Goal: Task Accomplishment & Management: Manage account settings

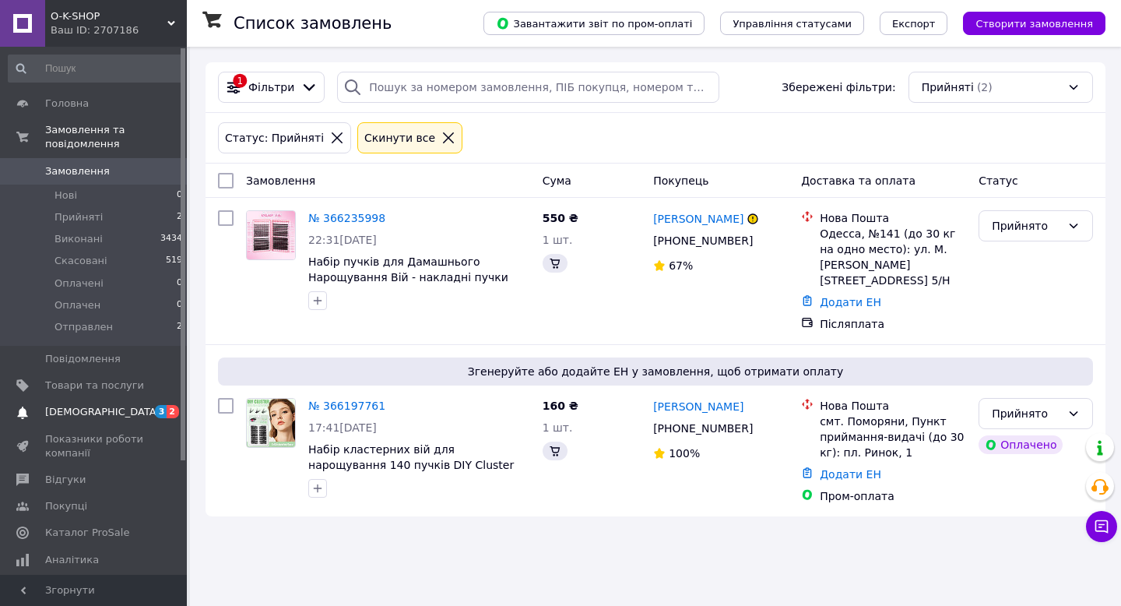
click at [107, 411] on span "[DEMOGRAPHIC_DATA]" at bounding box center [94, 412] width 99 height 14
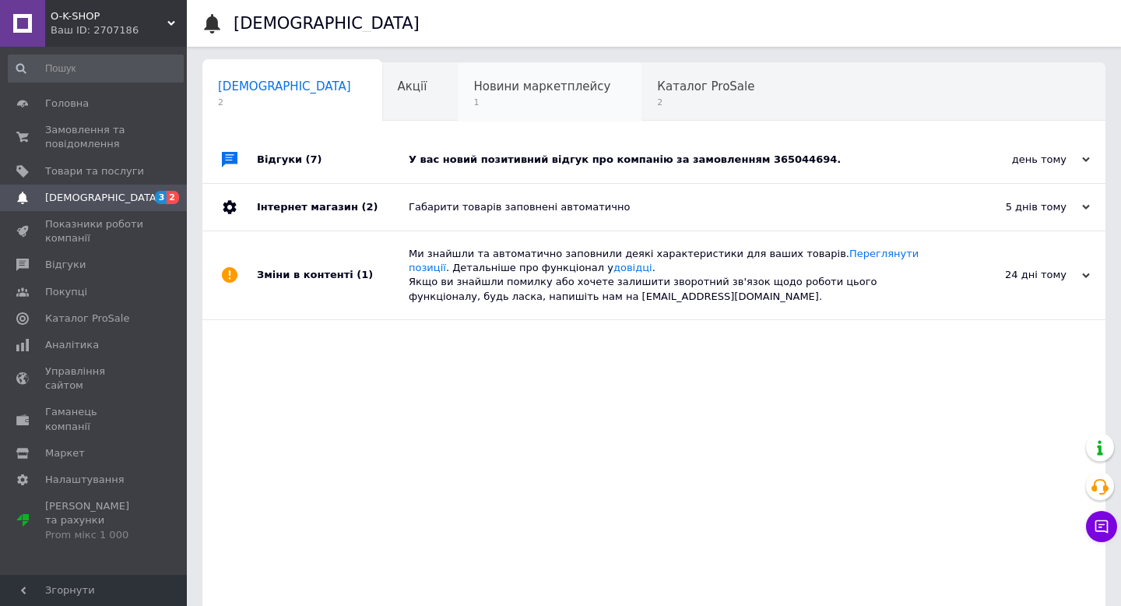
click at [473, 100] on span "1" at bounding box center [541, 103] width 137 height 12
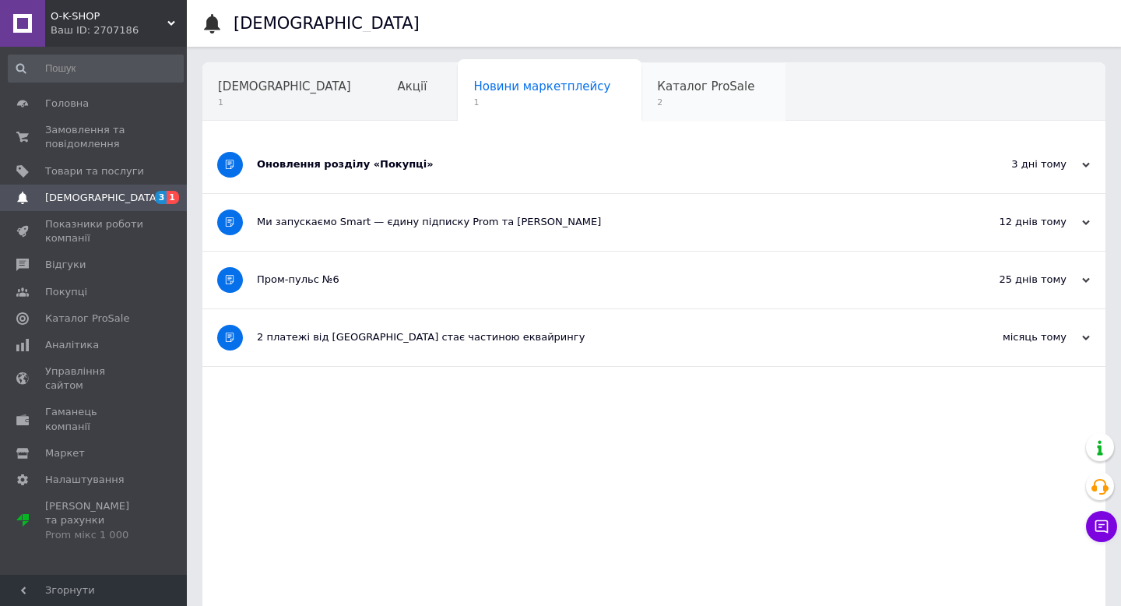
click at [657, 88] on span "Каталог ProSale" at bounding box center [705, 86] width 97 height 14
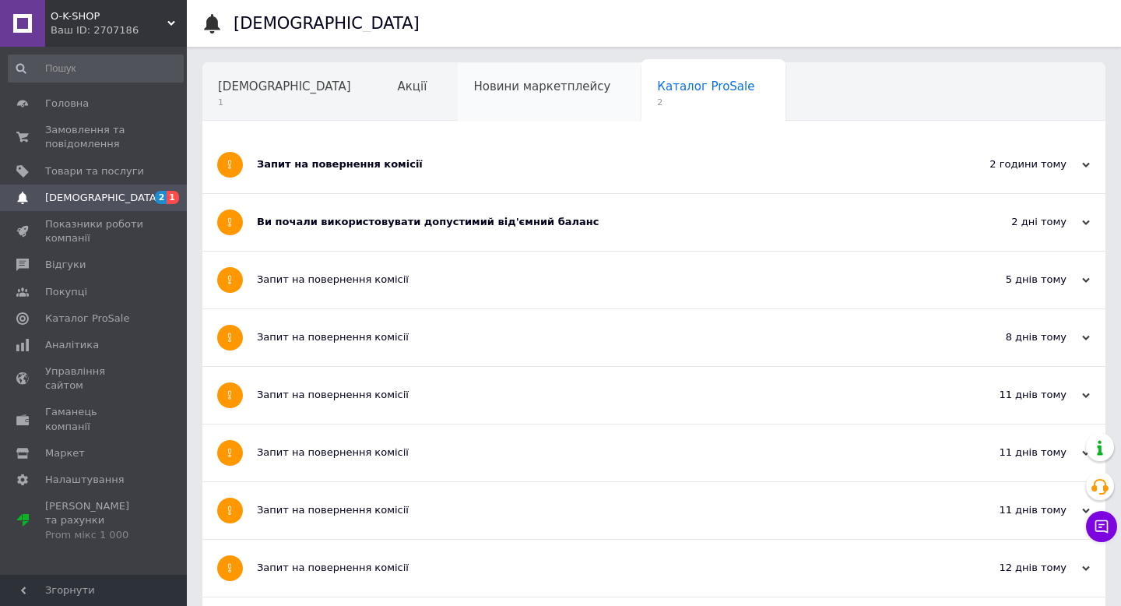
click at [458, 97] on div "Новини маркетплейсу" at bounding box center [550, 92] width 184 height 59
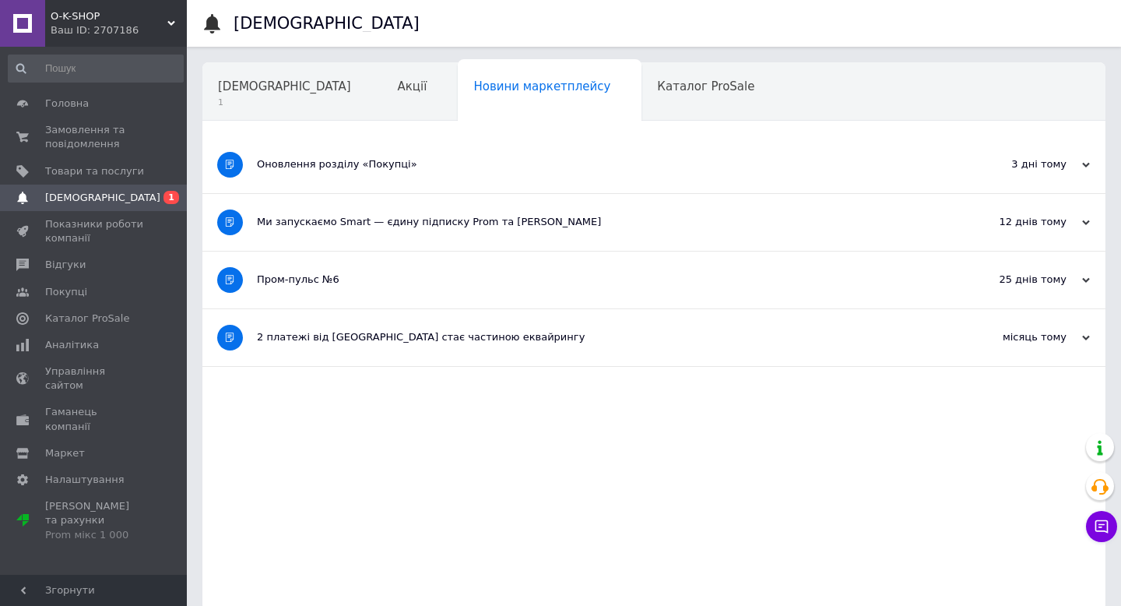
click at [290, 161] on div "Оновлення розділу «Покупці»" at bounding box center [595, 164] width 677 height 14
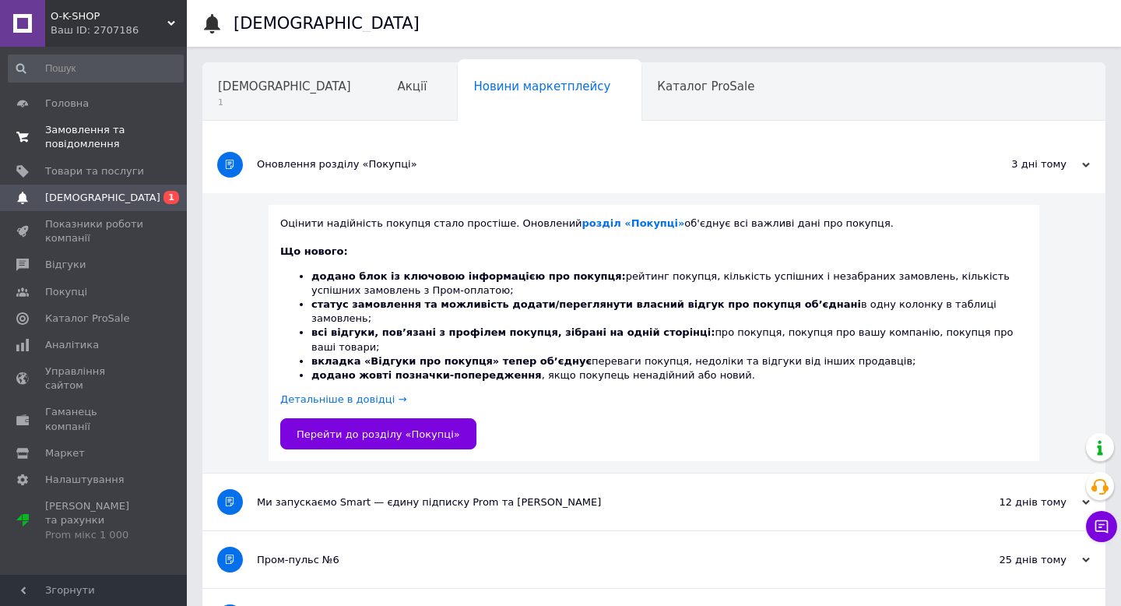
click at [68, 134] on span "Замовлення та повідомлення" at bounding box center [94, 137] width 99 height 28
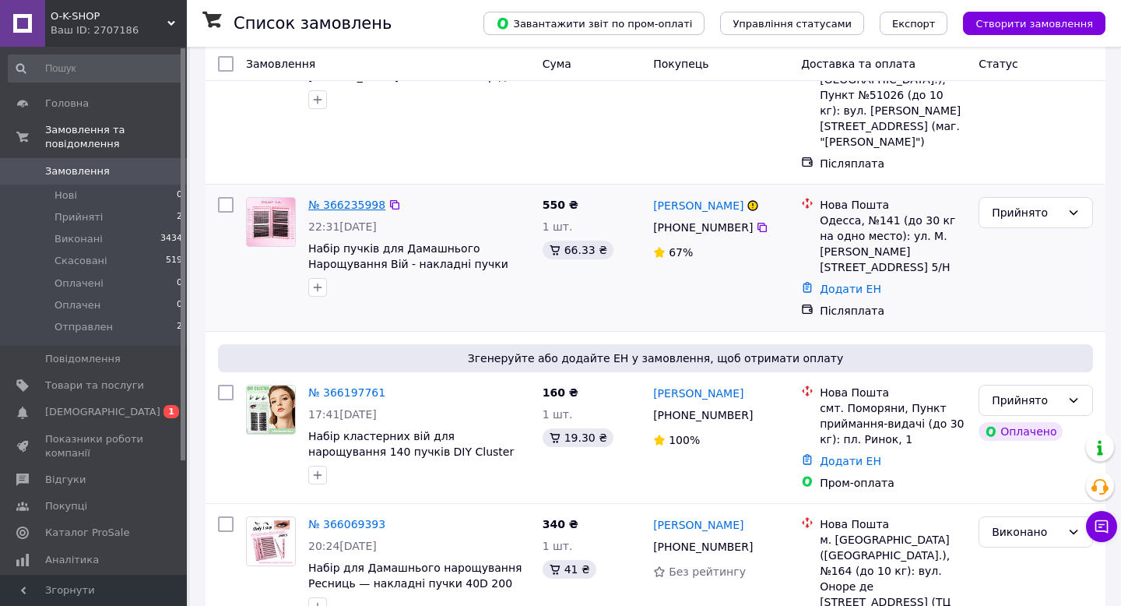
scroll to position [152, 0]
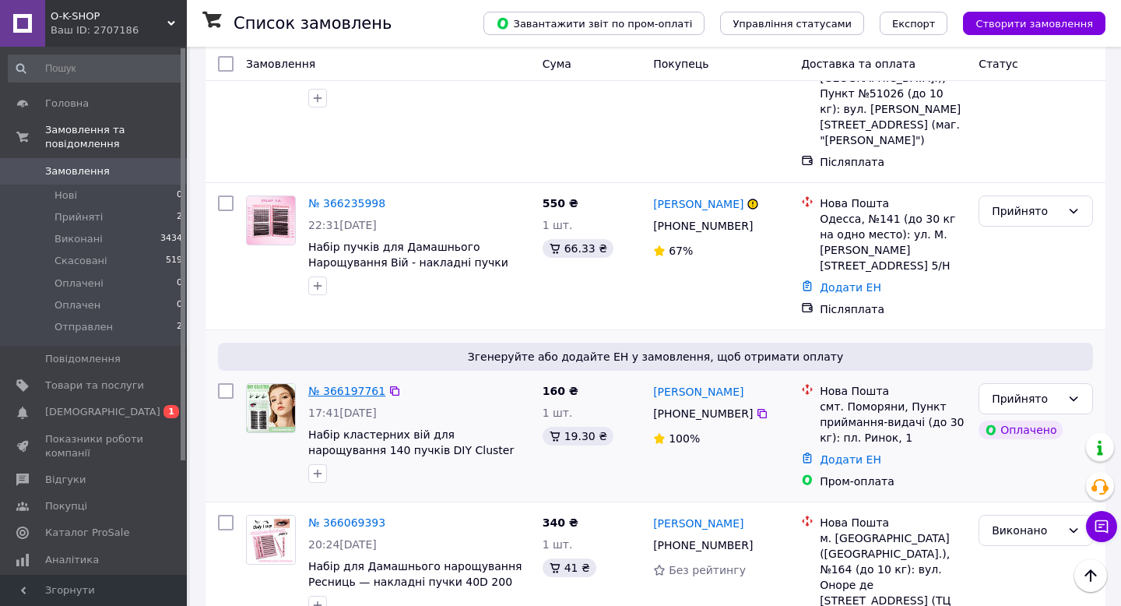
click at [345, 384] on link "№ 366197761" at bounding box center [346, 390] width 77 height 12
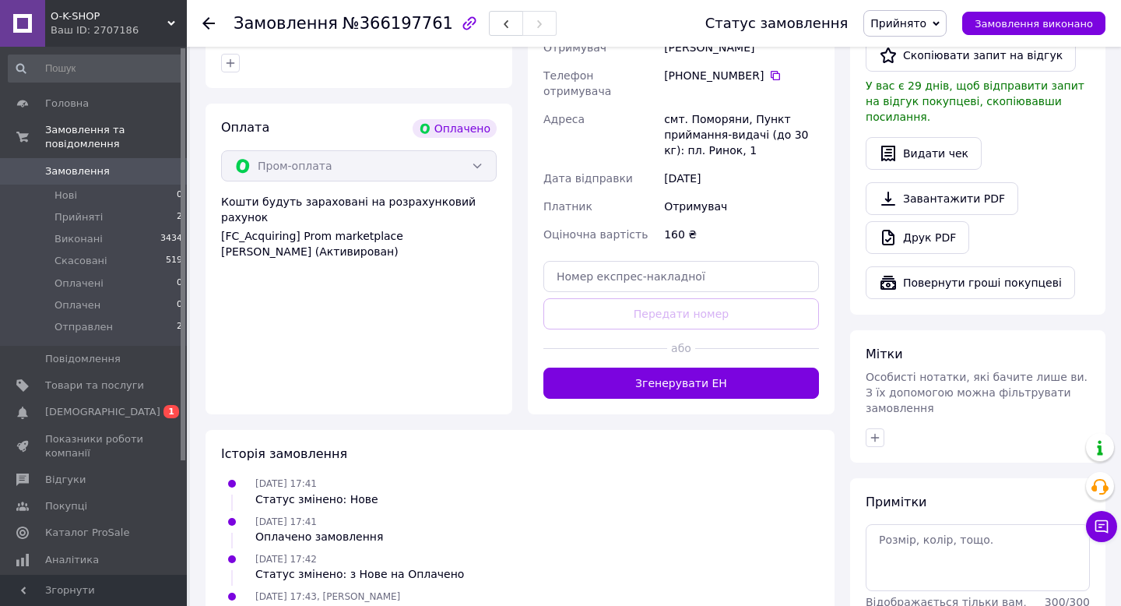
scroll to position [507, 0]
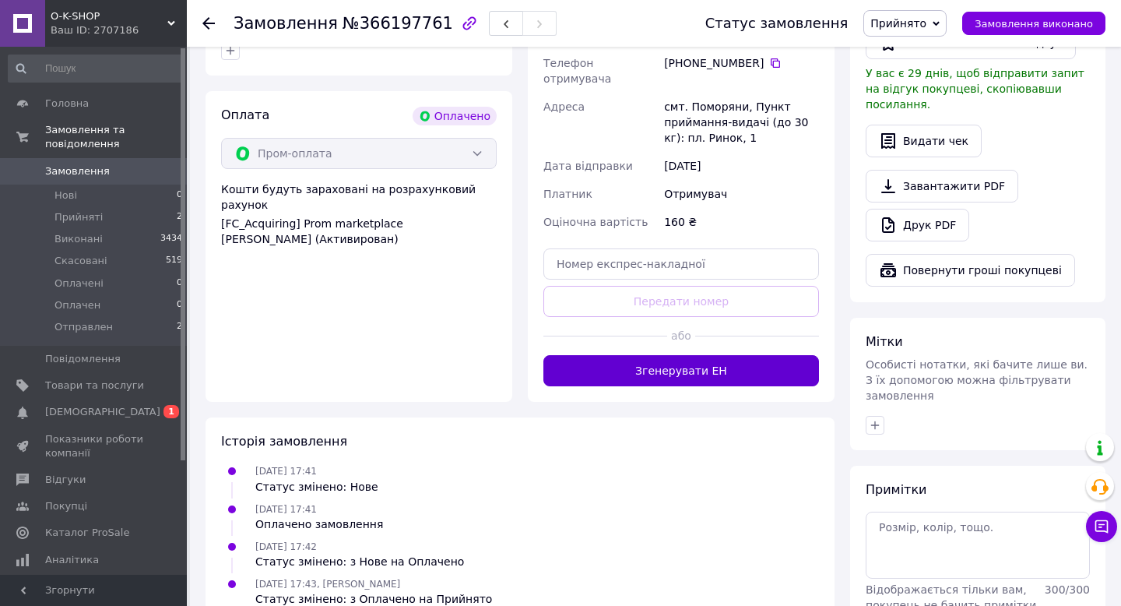
click at [616, 355] on button "Згенерувати ЕН" at bounding box center [681, 370] width 276 height 31
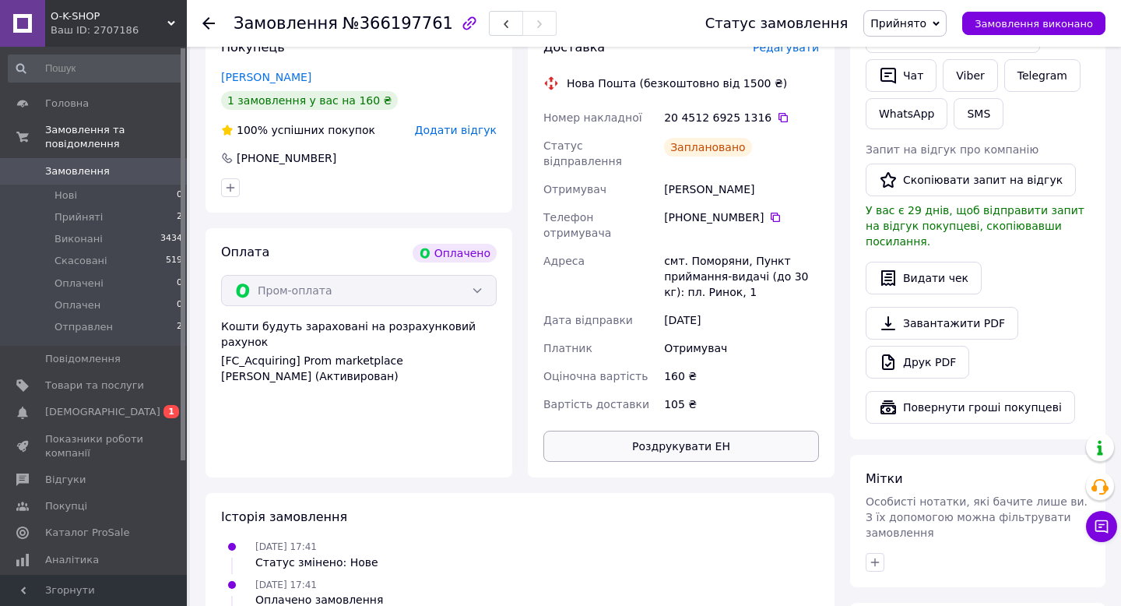
scroll to position [354, 0]
